Goal: Check status: Check status

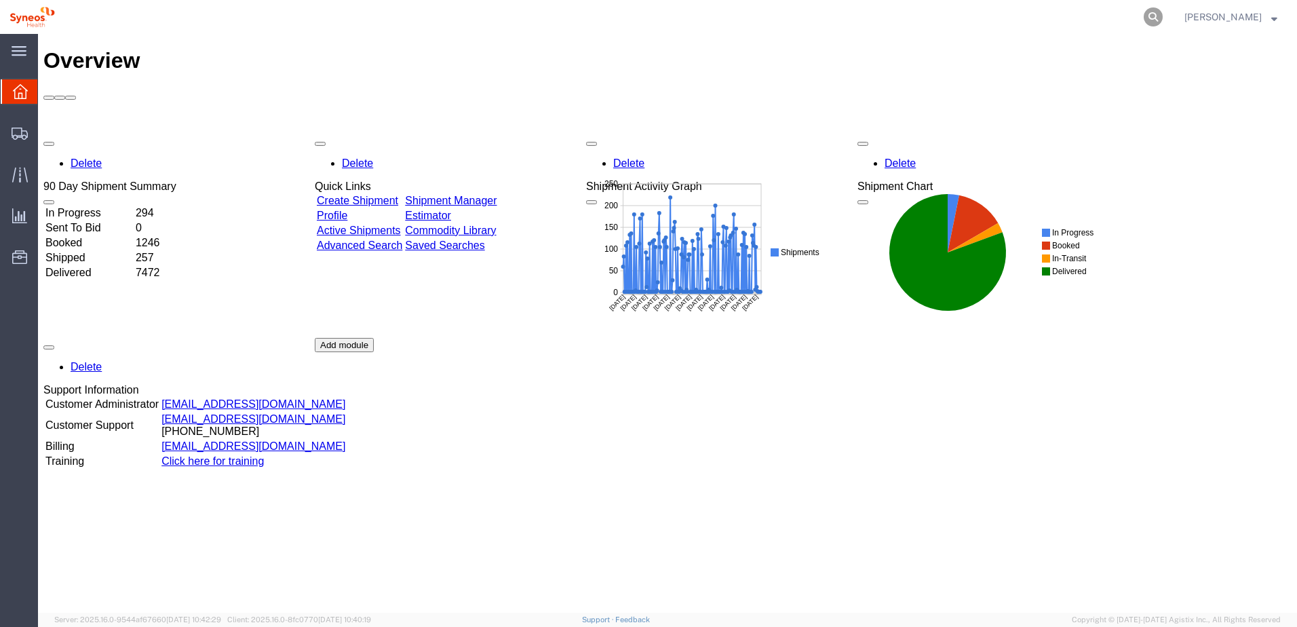
click at [1163, 16] on icon at bounding box center [1153, 16] width 19 height 19
click at [1037, 15] on input "search" at bounding box center [937, 17] width 412 height 33
paste input "56467727"
type input "56467727"
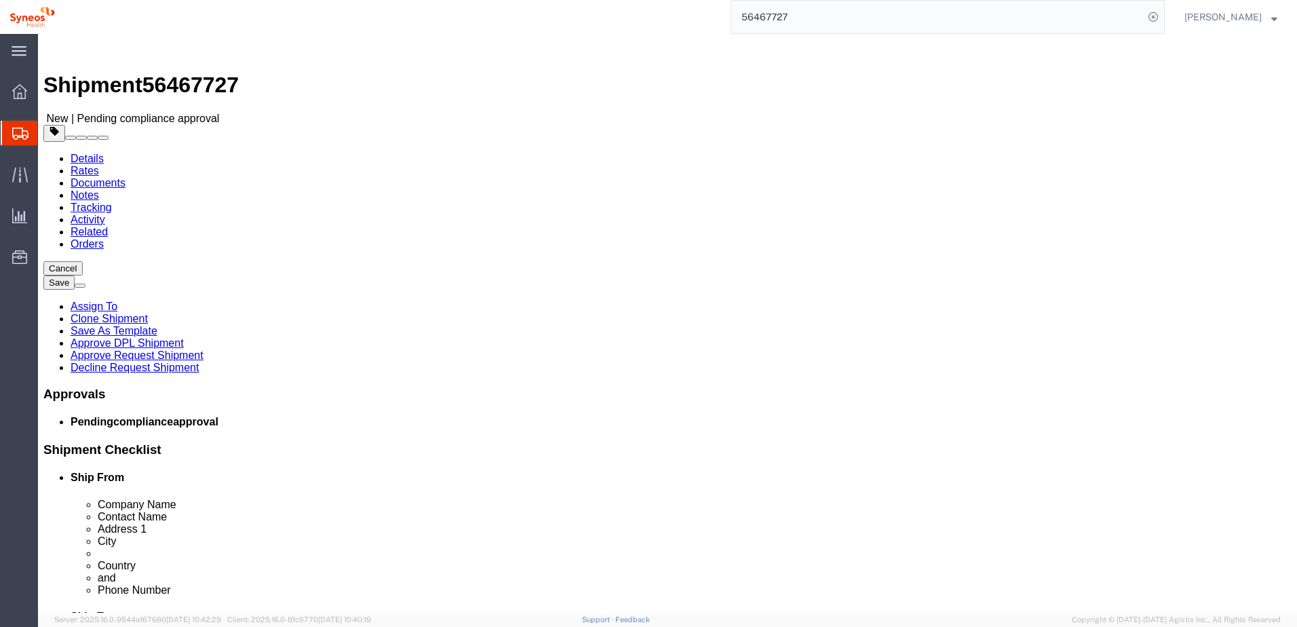
select select "66391"
select select
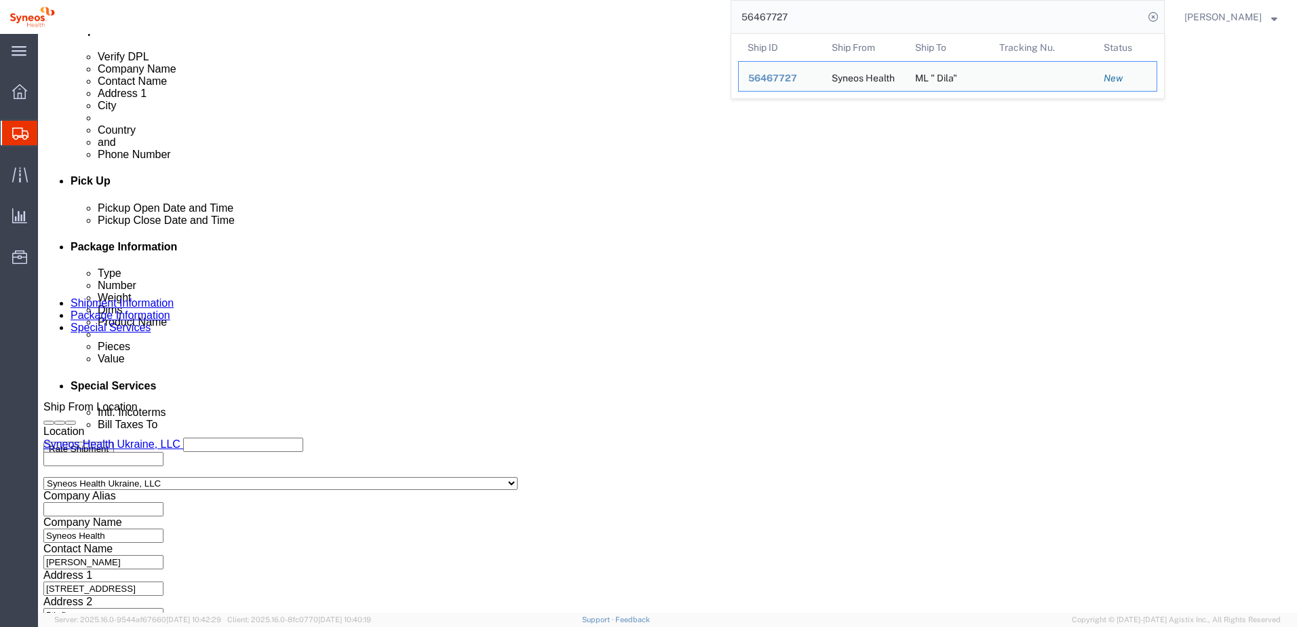
scroll to position [587, 0]
click button "Continue"
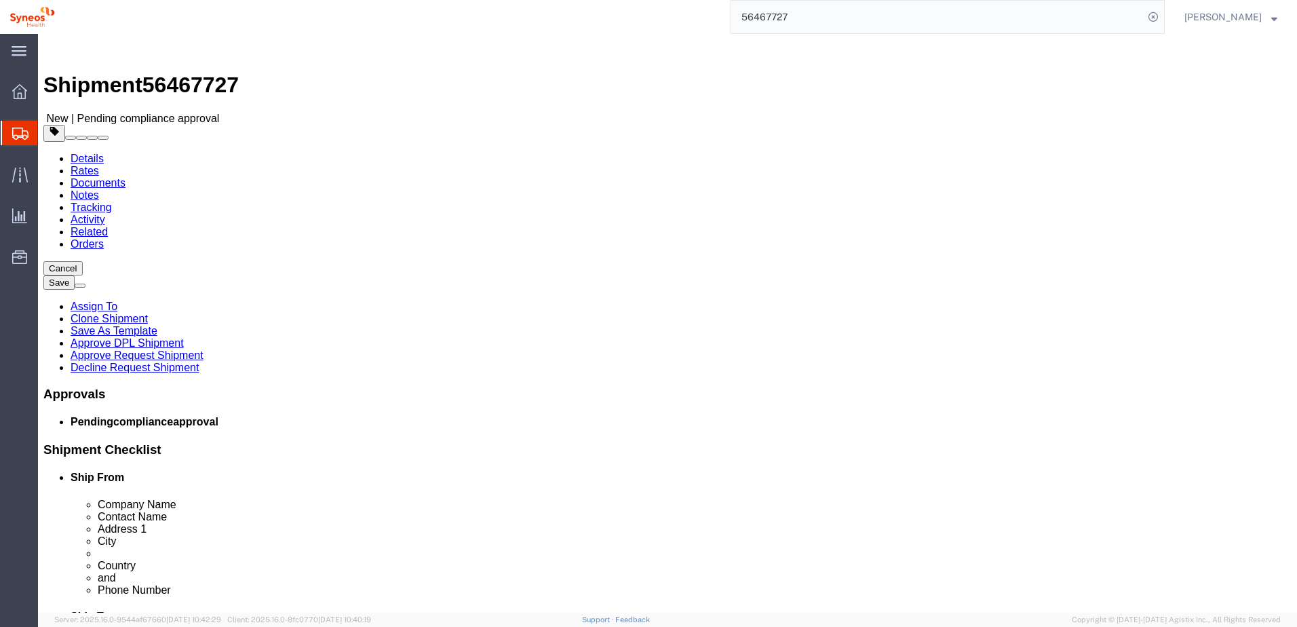
click button "Continue"
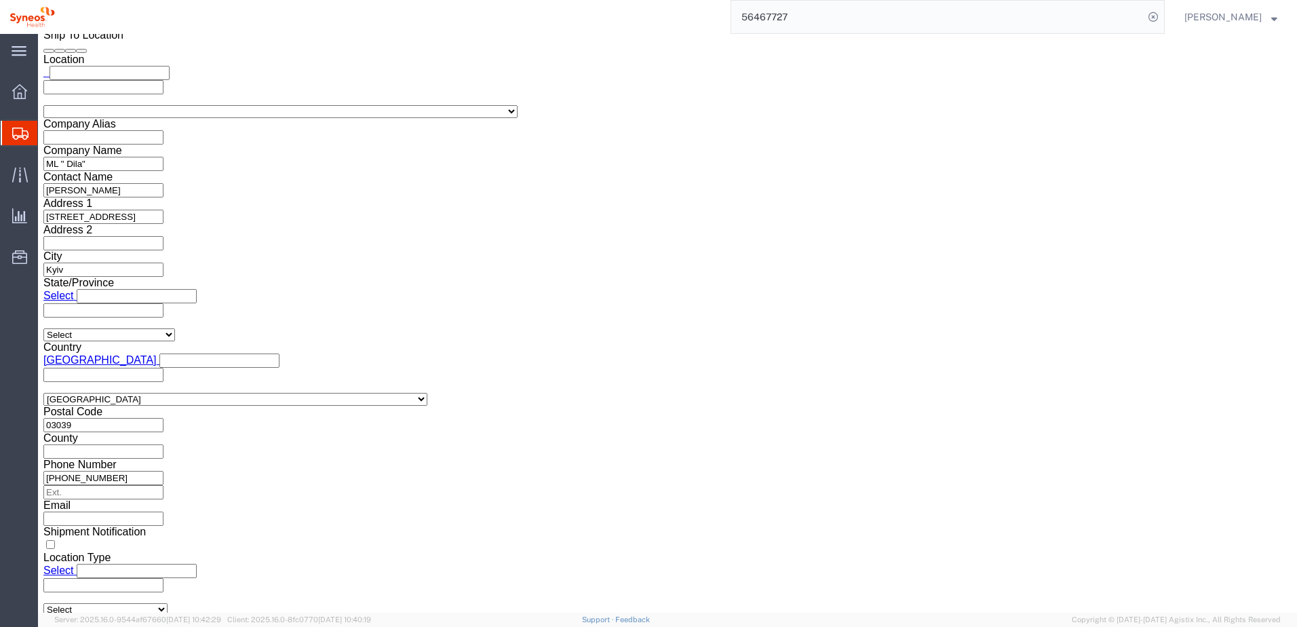
scroll to position [1733, 0]
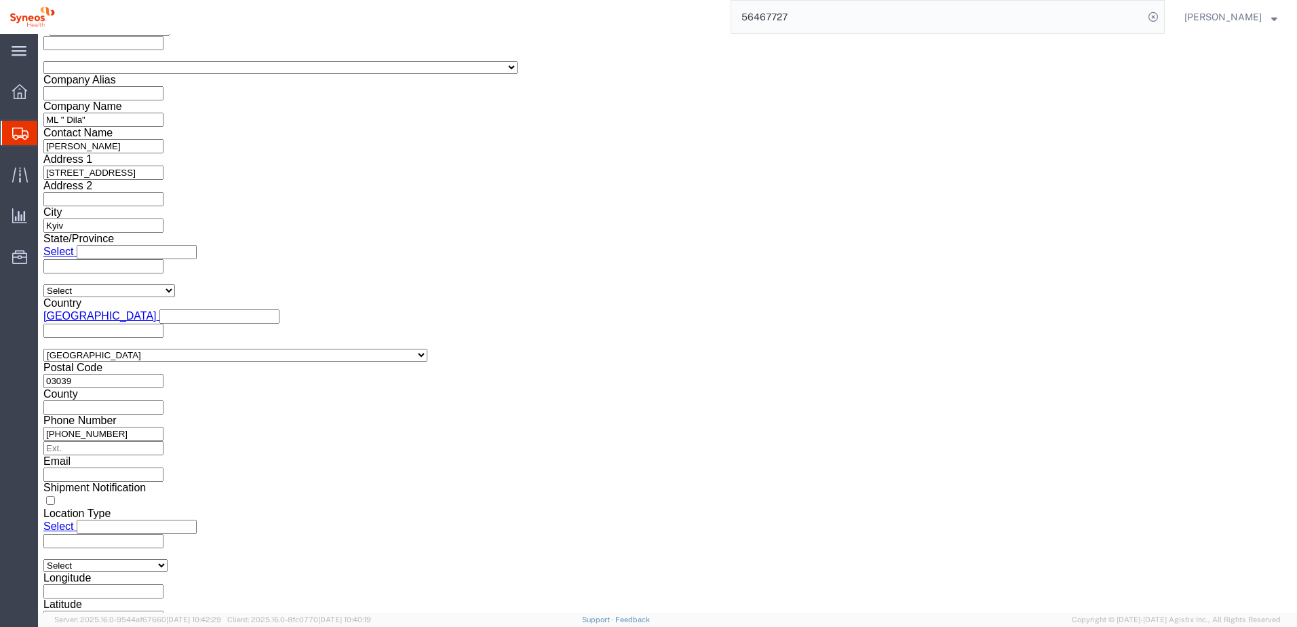
click link "Approve Request Shipment"
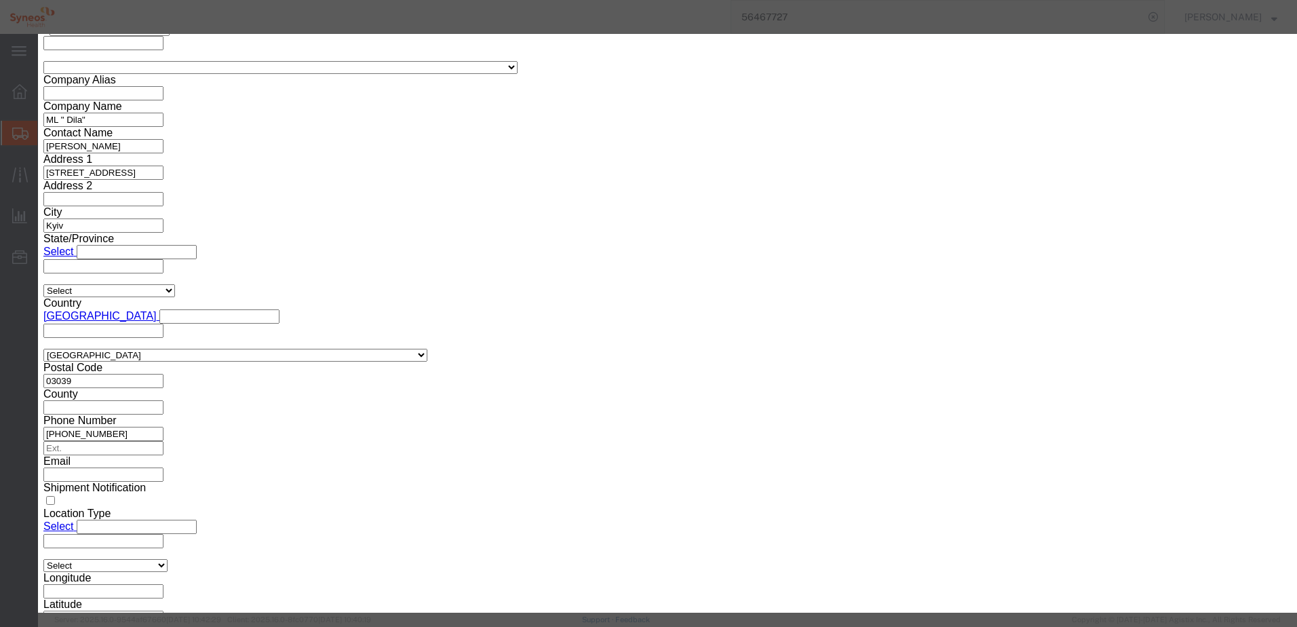
click button "Yes"
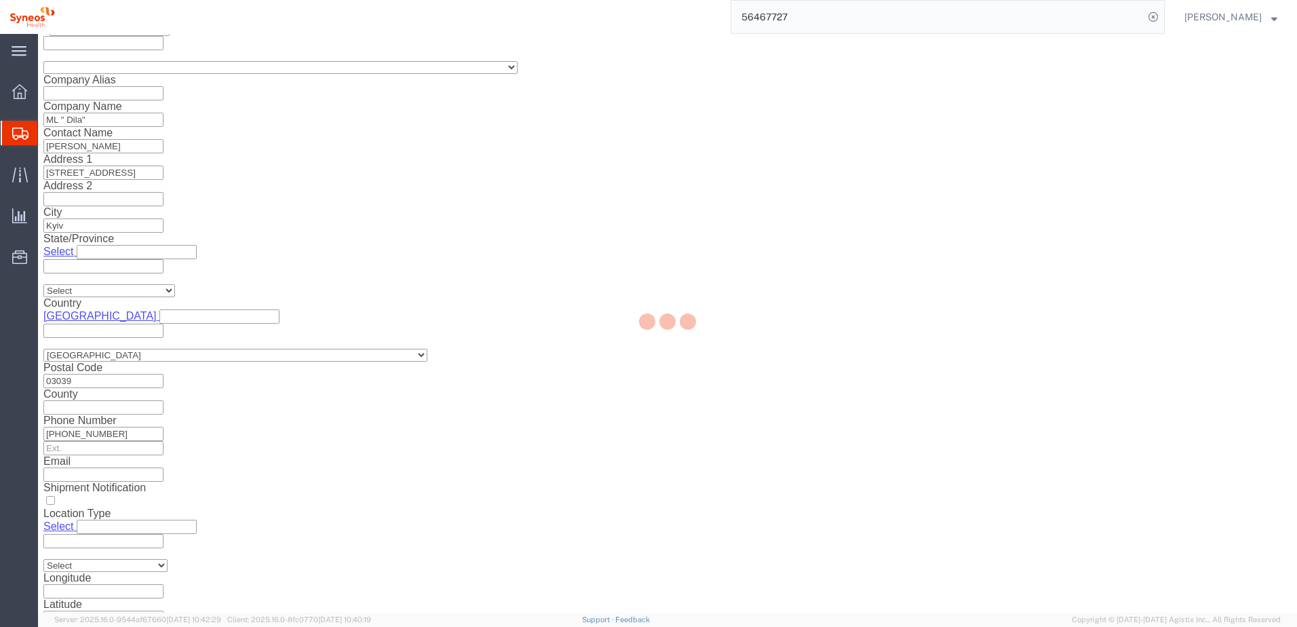
select select "66391"
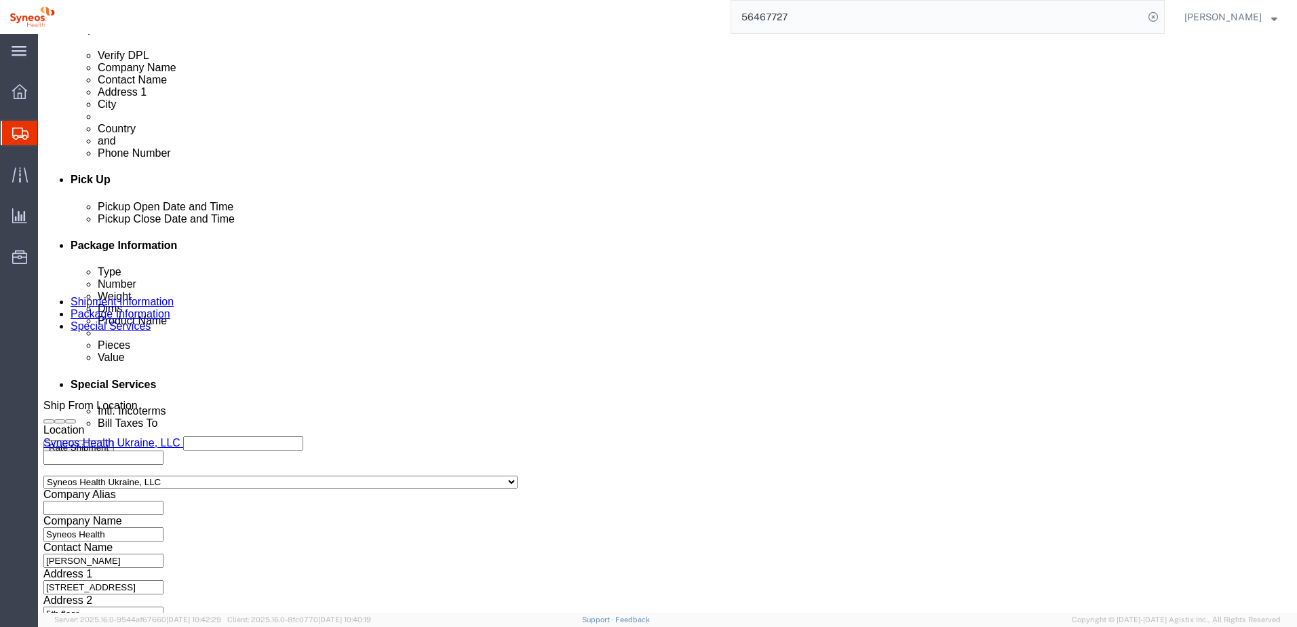
click icon
